Goal: Check status

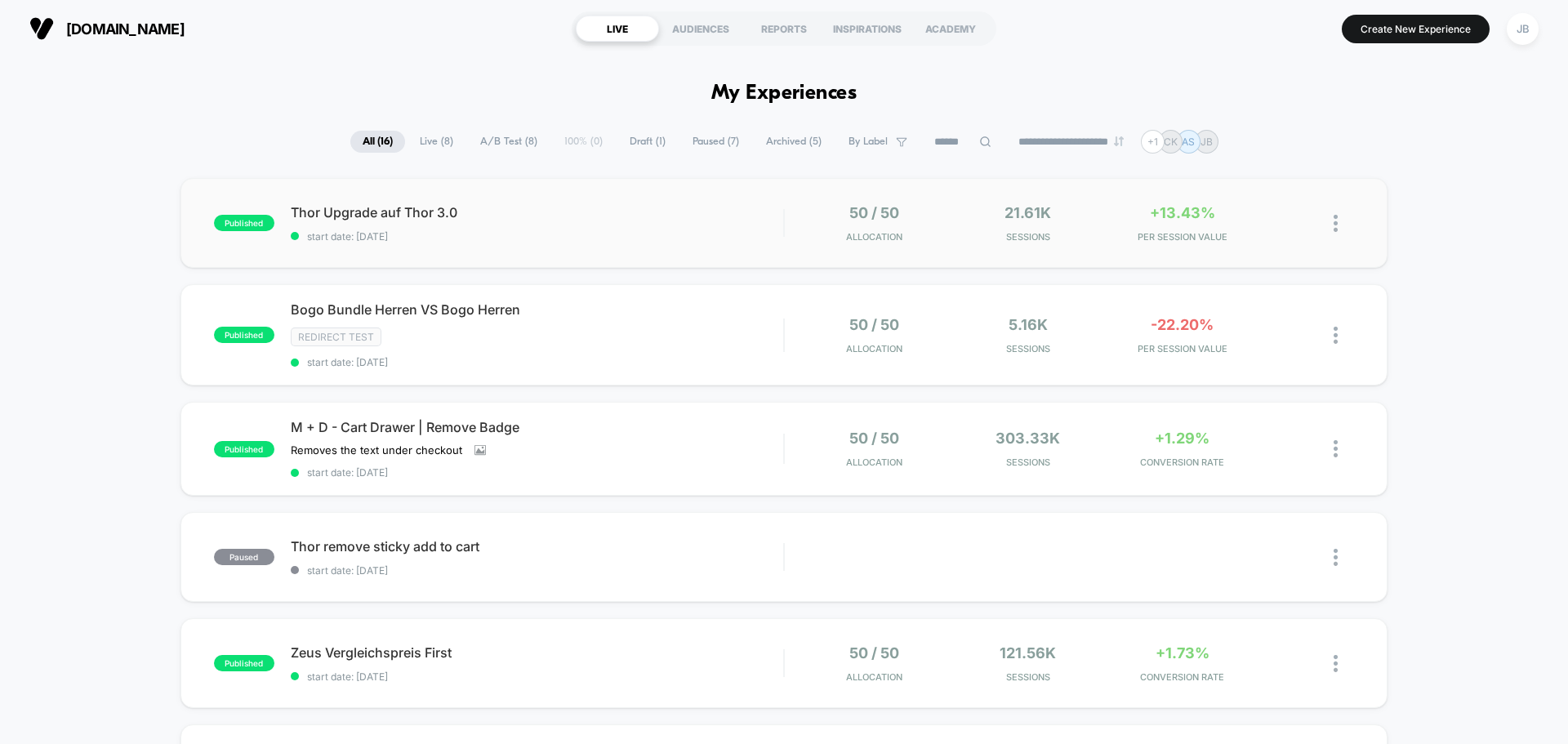
click at [636, 243] on div "published Thor Upgrade auf Thor 3.0 start date: [DATE] 50 / 50 Allocation 21.61…" at bounding box center [784, 223] width 1207 height 90
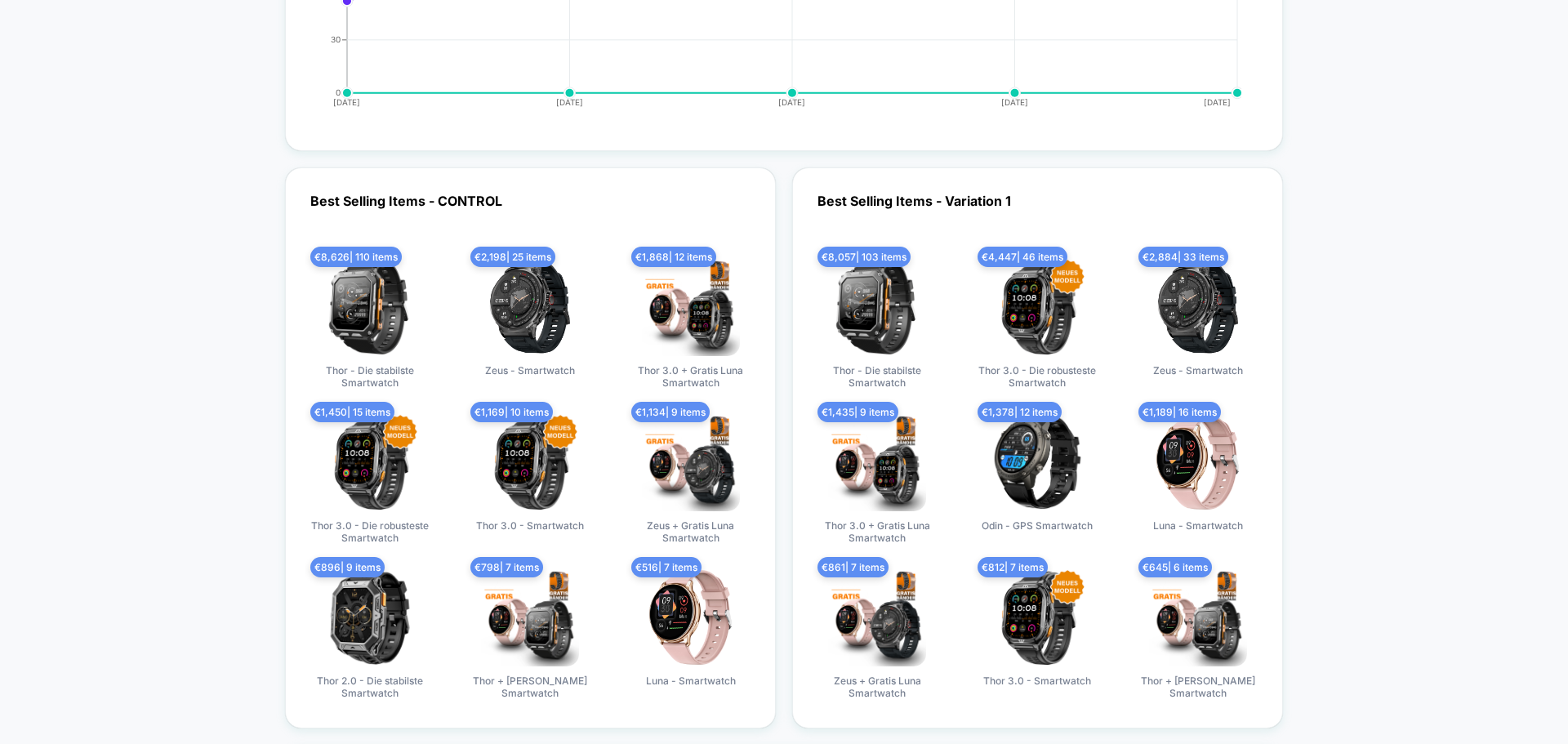
scroll to position [3674, 0]
